Goal: Obtain resource: Obtain resource

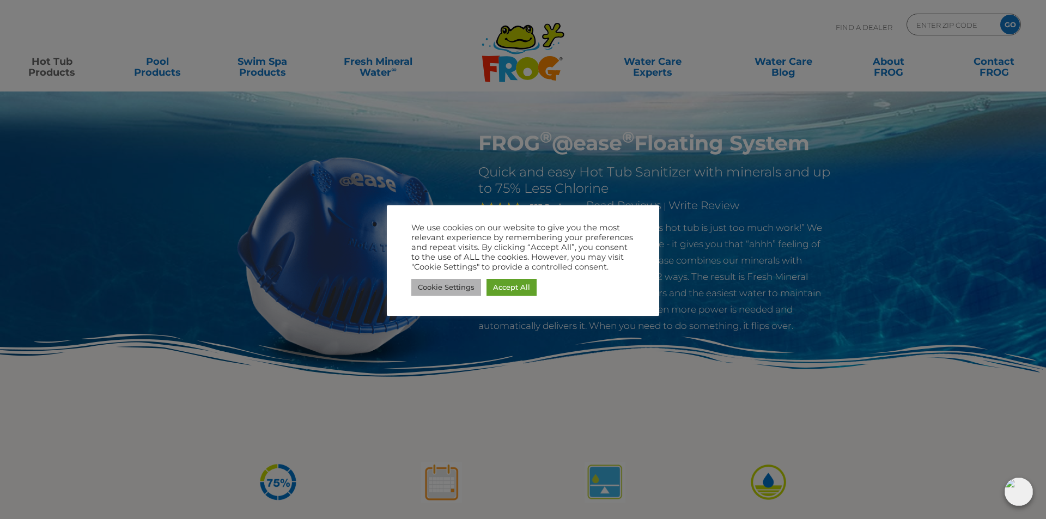
click at [455, 289] on link "Cookie Settings" at bounding box center [446, 287] width 70 height 17
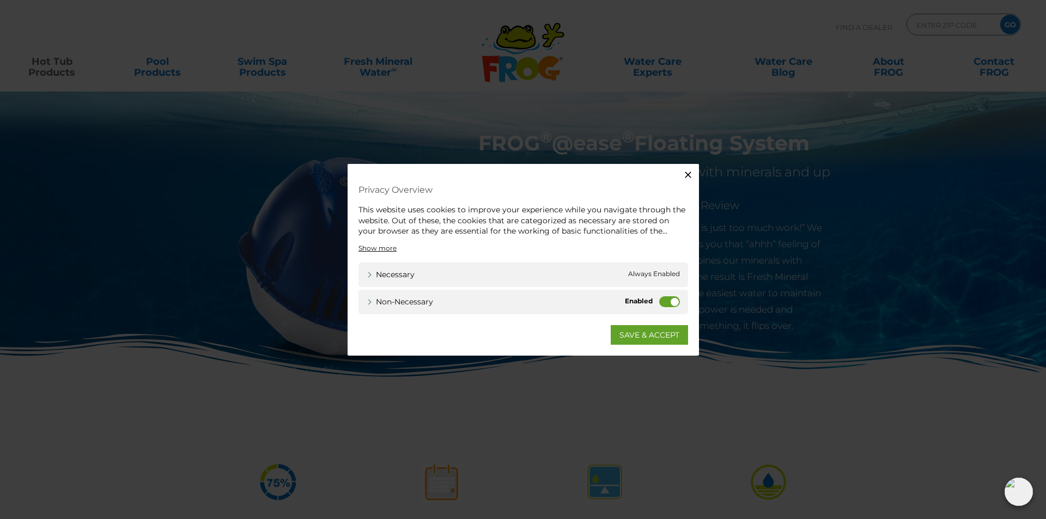
click at [666, 300] on label "Non-necessary" at bounding box center [669, 301] width 21 height 11
click at [0, 0] on input "Non-necessary" at bounding box center [0, 0] width 0 height 0
click at [691, 174] on icon "button" at bounding box center [688, 174] width 11 height 11
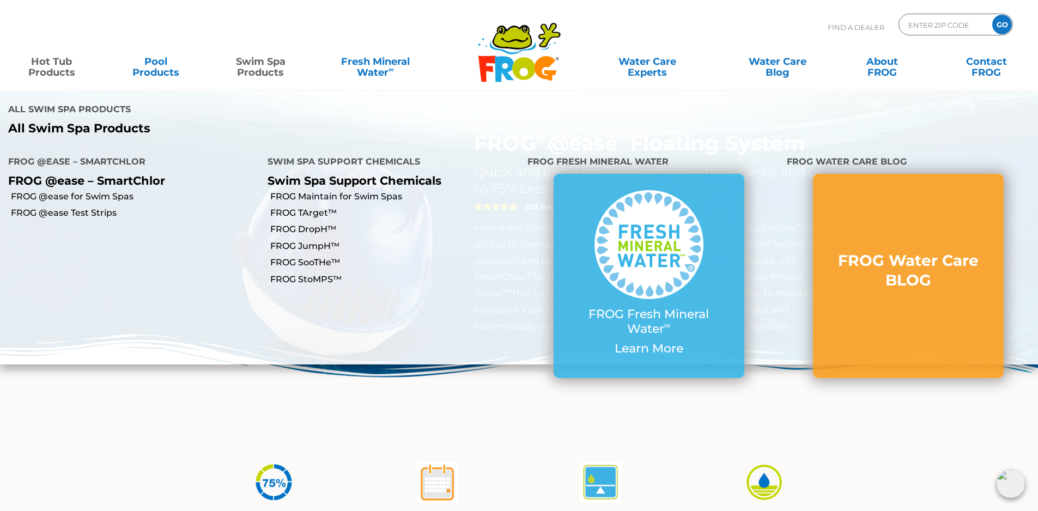
click at [254, 62] on link "Swim Spa Products" at bounding box center [260, 62] width 81 height 22
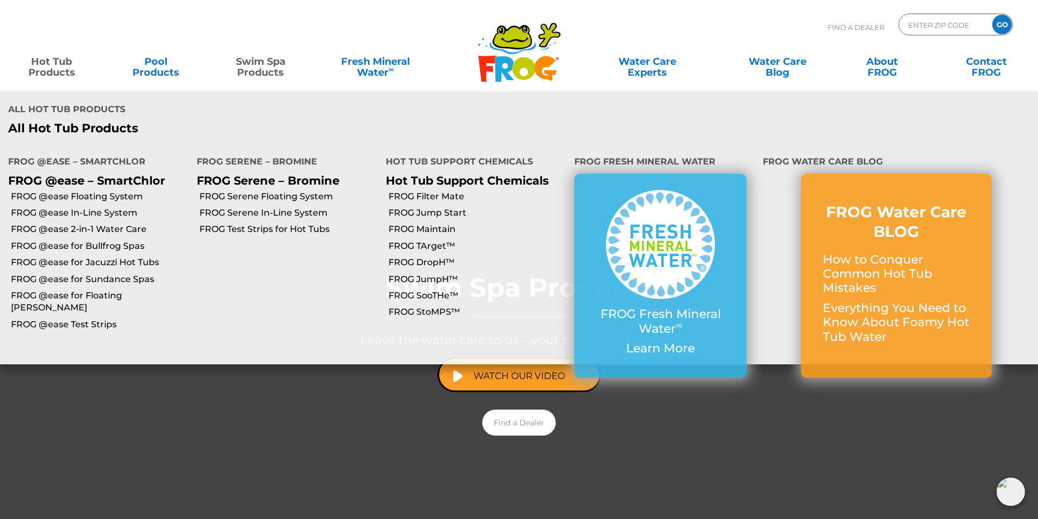
click at [52, 69] on link "Hot Tub Products" at bounding box center [51, 62] width 81 height 22
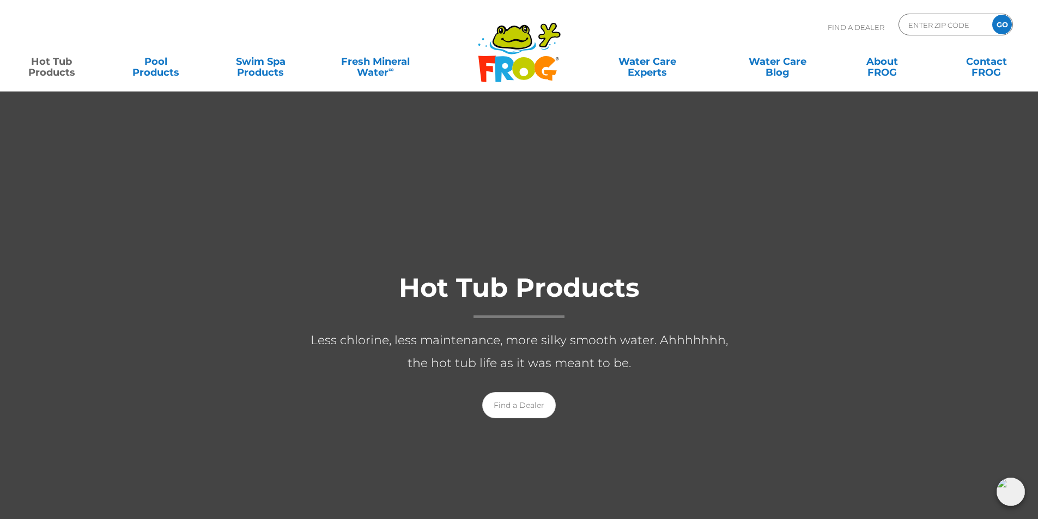
click at [53, 72] on link "Hot Tub Products" at bounding box center [51, 62] width 81 height 22
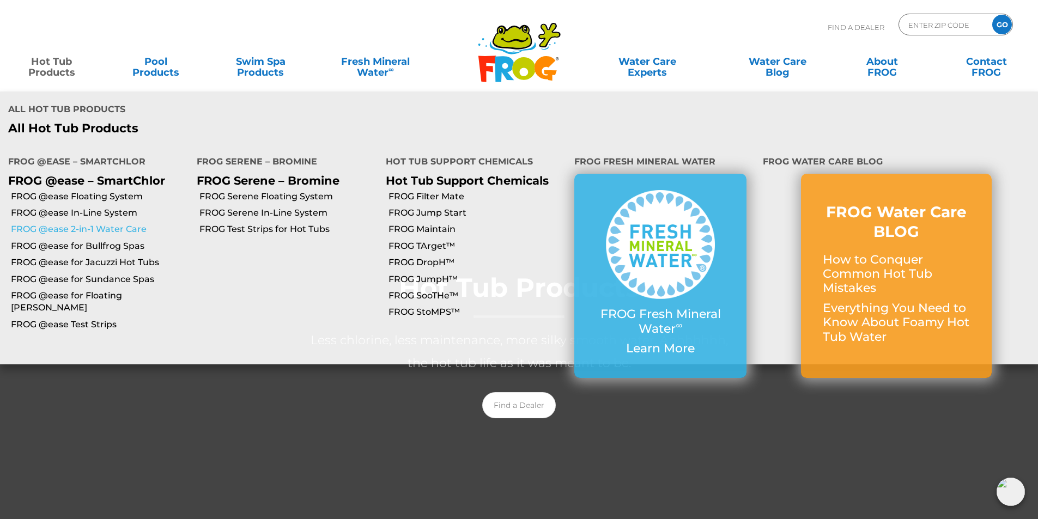
click at [86, 223] on link "FROG @ease 2-in-1 Water Care" at bounding box center [100, 229] width 178 height 12
click at [47, 61] on link "Hot Tub Products" at bounding box center [51, 62] width 81 height 22
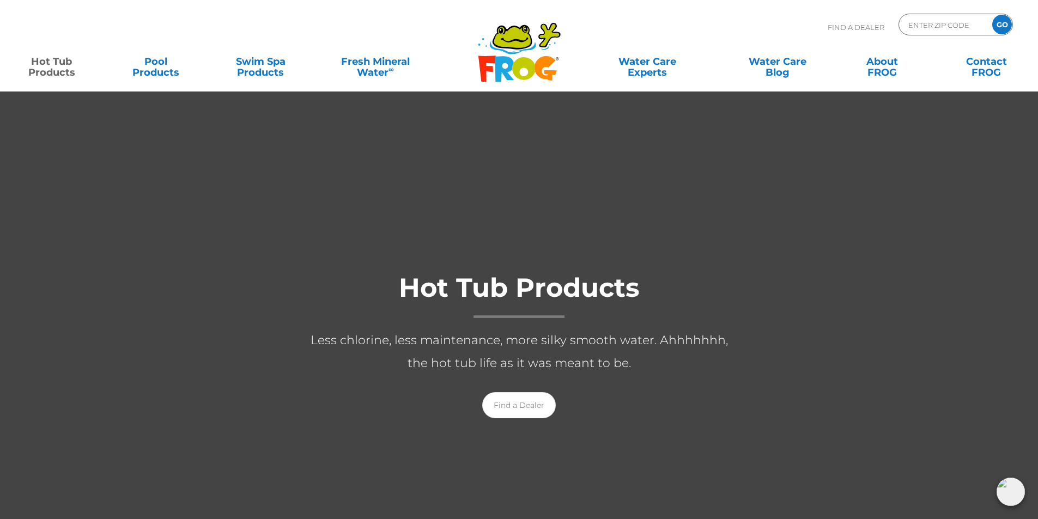
click at [51, 71] on link "Hot Tub Products" at bounding box center [51, 62] width 81 height 22
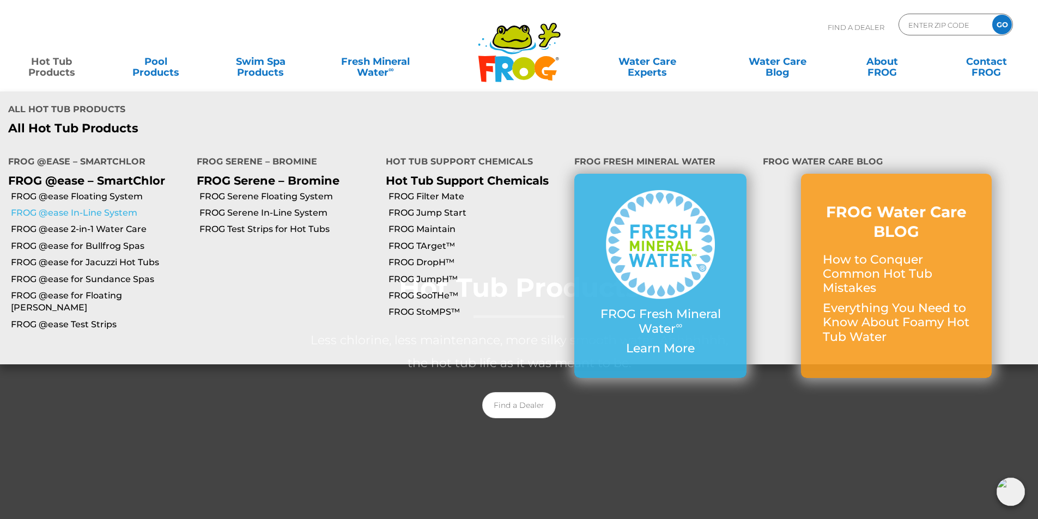
click at [99, 207] on link "FROG @ease In-Line System" at bounding box center [100, 213] width 178 height 12
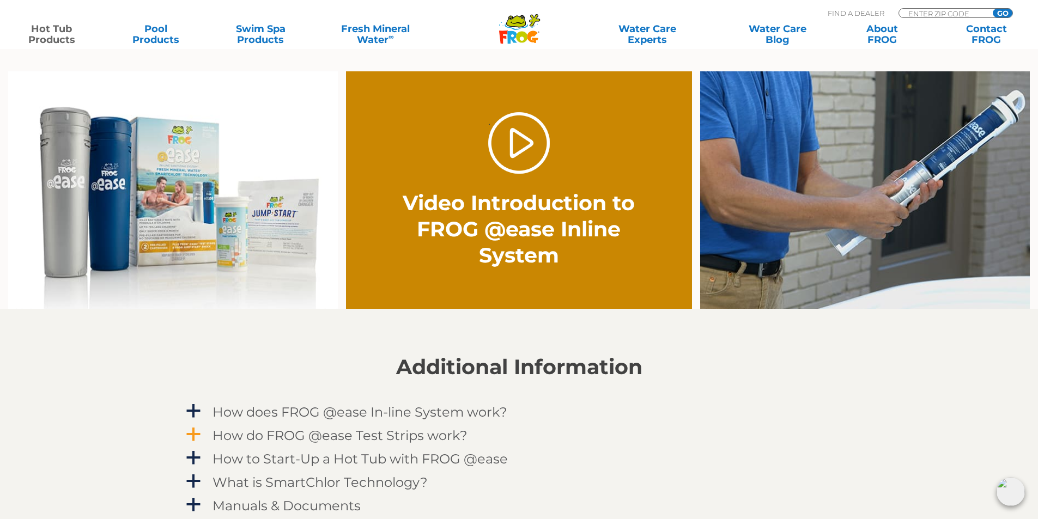
scroll to position [872, 0]
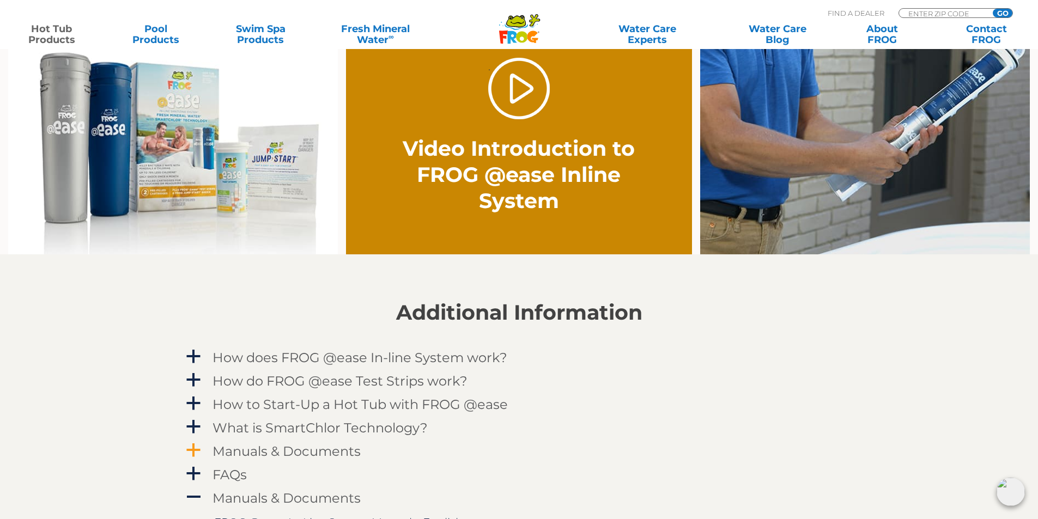
click at [275, 455] on h4 "Manuals & Documents" at bounding box center [286, 451] width 148 height 15
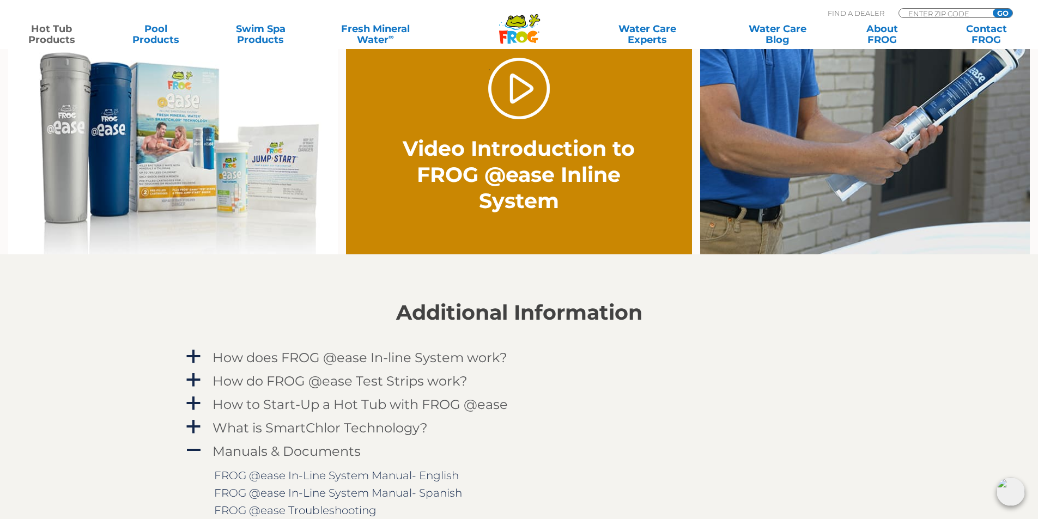
scroll to position [926, 0]
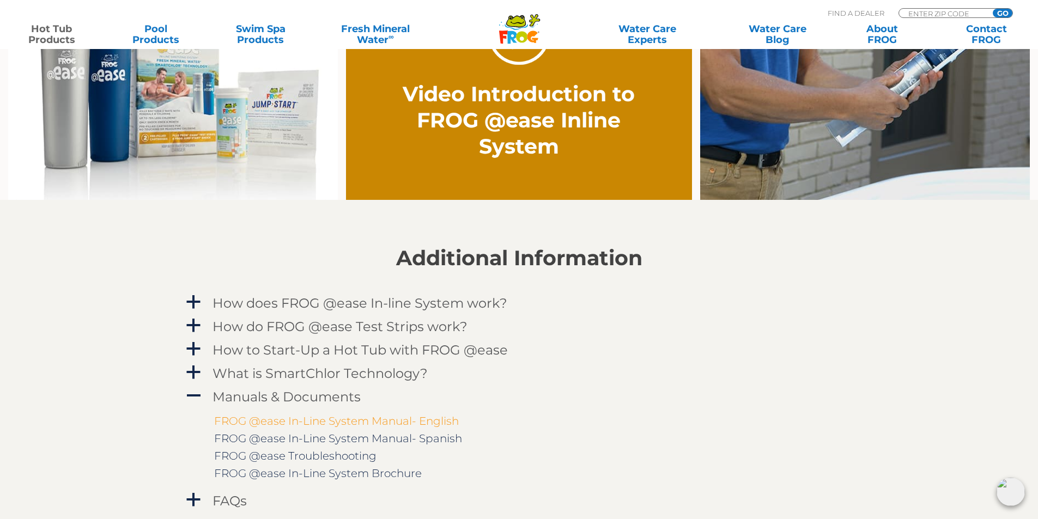
click at [296, 420] on link "FROG @ease In-Line System Manual- English" at bounding box center [336, 421] width 245 height 13
